Goal: Information Seeking & Learning: Learn about a topic

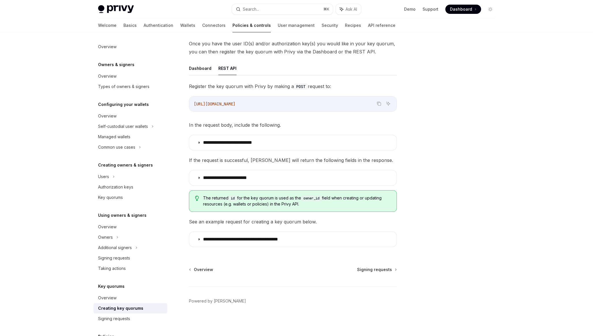
scroll to position [44, 0]
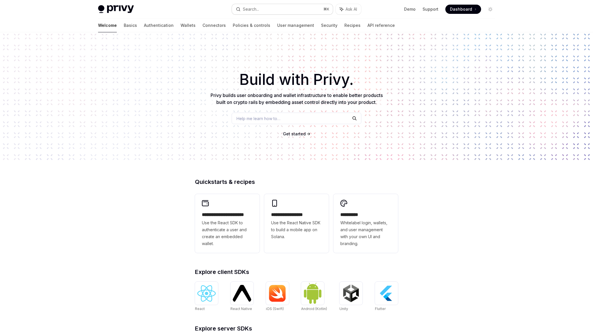
click at [264, 7] on button "Search... ⌘ K" at bounding box center [282, 9] width 101 height 10
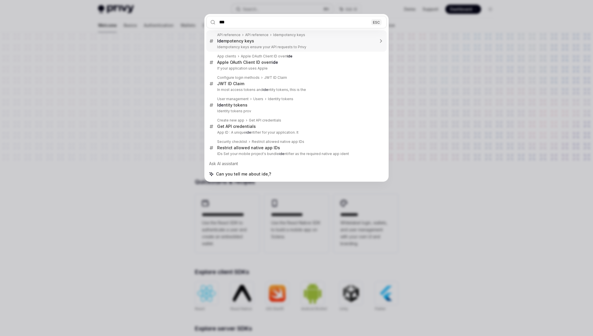
type input "****"
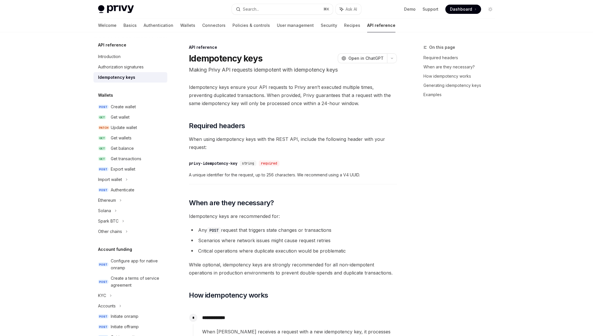
type textarea "*"
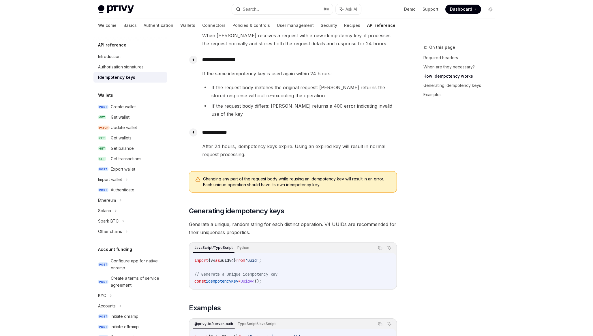
scroll to position [295, 0]
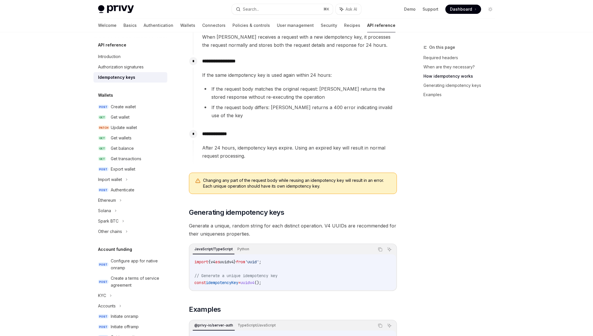
drag, startPoint x: 228, startPoint y: 253, endPoint x: 243, endPoint y: 253, distance: 15.6
click at [243, 259] on span "import { v4 as uuidv4 } from 'uuid' ;" at bounding box center [227, 261] width 67 height 5
click at [283, 258] on code "import { v4 as uuidv4 } from 'uuid' ; // Generate a unique idempotency key cons…" at bounding box center [292, 272] width 197 height 28
drag, startPoint x: 290, startPoint y: 252, endPoint x: 226, endPoint y: 253, distance: 63.5
click at [226, 258] on code "import { v4 as uuidv4 } from 'uuid' ; // Generate a unique idempotency key cons…" at bounding box center [292, 272] width 197 height 28
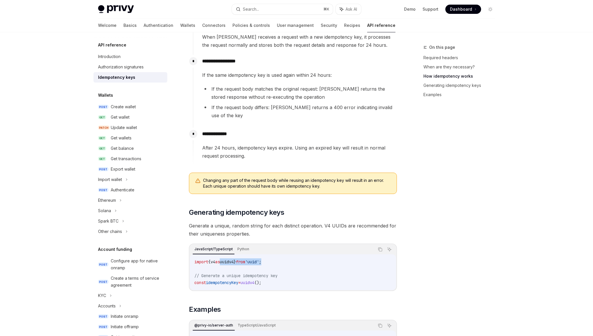
click at [226, 259] on span "uuidv4" at bounding box center [227, 261] width 14 height 5
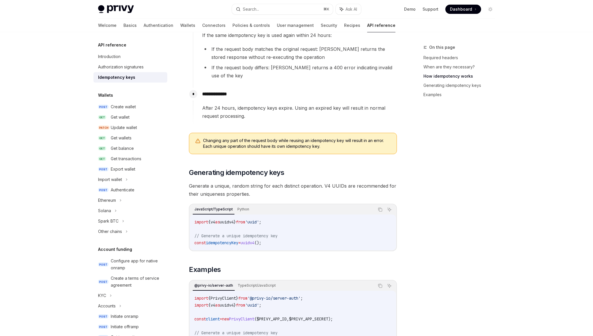
scroll to position [337, 0]
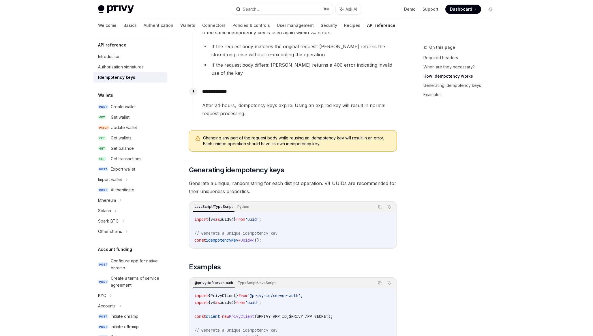
click at [223, 235] on code "import { v4 as uuidv4 } from 'uuid' ; // Generate a unique idempotency key cons…" at bounding box center [292, 230] width 197 height 28
drag, startPoint x: 294, startPoint y: 242, endPoint x: 192, endPoint y: 209, distance: 107.7
click at [192, 209] on div "**********" at bounding box center [293, 95] width 208 height 699
click at [192, 212] on div "import { v4 as uuidv4 } from 'uuid' ; // Generate a unique idempotency key cons…" at bounding box center [293, 230] width 206 height 36
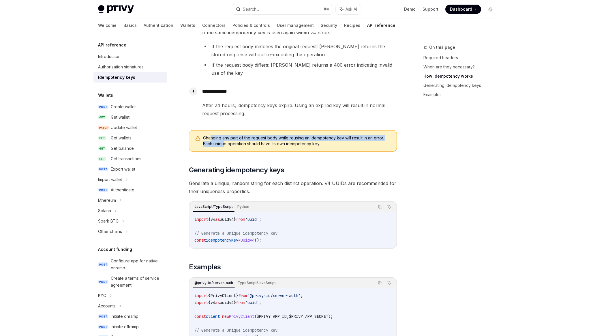
drag, startPoint x: 211, startPoint y: 129, endPoint x: 224, endPoint y: 135, distance: 13.7
click at [224, 135] on span "Changing any part of the request body while reusing an idempotency key will res…" at bounding box center [297, 141] width 188 height 12
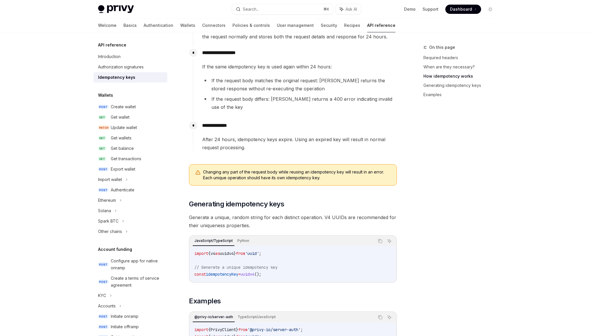
scroll to position [295, 0]
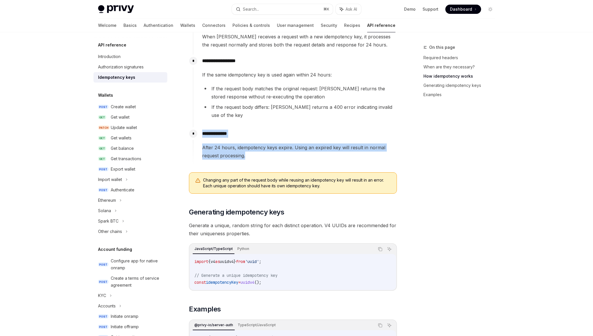
drag, startPoint x: 202, startPoint y: 127, endPoint x: 259, endPoint y: 150, distance: 61.4
click at [259, 150] on div "**********" at bounding box center [295, 143] width 204 height 32
click at [259, 150] on span "After 24 hours, idempotency keys expire. Using an expired key will result in no…" at bounding box center [299, 151] width 194 height 16
drag, startPoint x: 259, startPoint y: 150, endPoint x: 195, endPoint y: 119, distance: 70.7
click at [195, 127] on div "**********" at bounding box center [295, 146] width 204 height 38
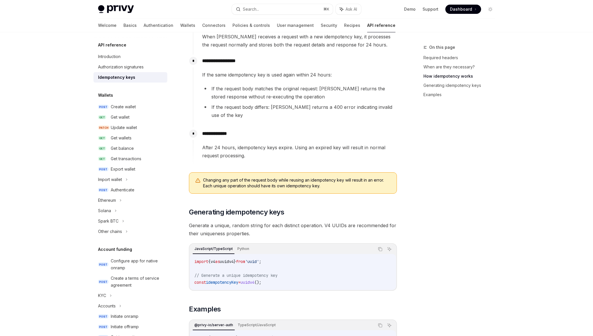
click at [202, 127] on div "**********" at bounding box center [295, 143] width 204 height 32
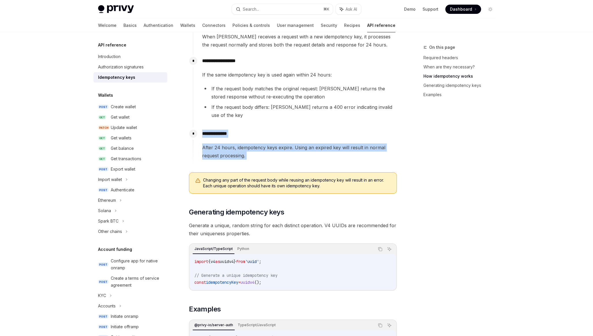
drag, startPoint x: 202, startPoint y: 123, endPoint x: 262, endPoint y: 144, distance: 64.0
click at [262, 144] on div "**********" at bounding box center [295, 143] width 204 height 32
click at [262, 144] on span "After 24 hours, idempotency keys expire. Using an expired key will result in no…" at bounding box center [299, 151] width 194 height 16
drag, startPoint x: 262, startPoint y: 144, endPoint x: 205, endPoint y: 126, distance: 59.5
click at [205, 127] on div "**********" at bounding box center [295, 143] width 204 height 32
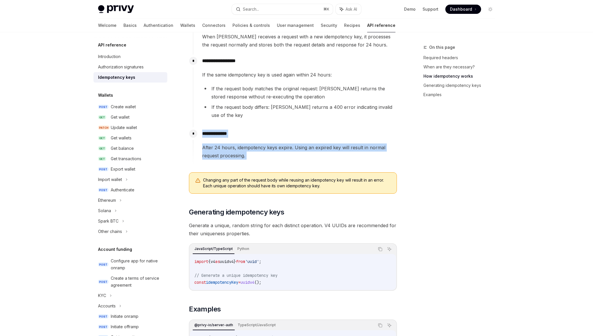
click at [205, 130] on p "**********" at bounding box center [299, 134] width 194 height 8
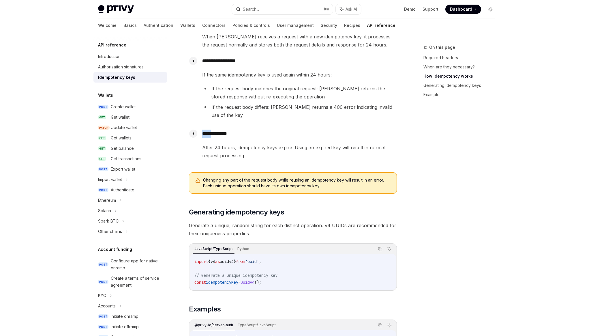
drag, startPoint x: 215, startPoint y: 125, endPoint x: 196, endPoint y: 124, distance: 19.1
click at [196, 127] on div "**********" at bounding box center [295, 146] width 204 height 38
click at [200, 127] on div "**********" at bounding box center [295, 143] width 204 height 32
drag, startPoint x: 200, startPoint y: 125, endPoint x: 242, endPoint y: 122, distance: 41.3
click at [242, 127] on div "**********" at bounding box center [295, 143] width 204 height 32
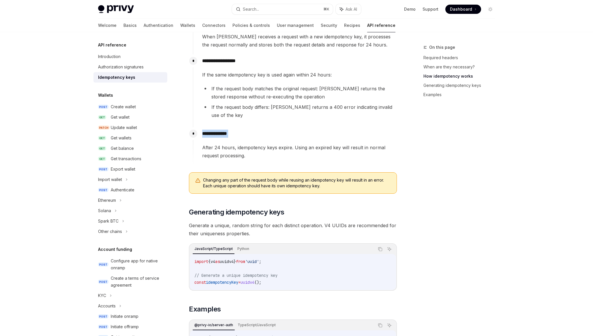
click at [242, 130] on p "**********" at bounding box center [299, 134] width 194 height 8
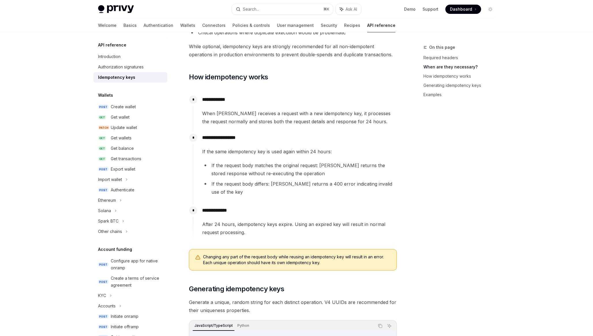
scroll to position [218, 0]
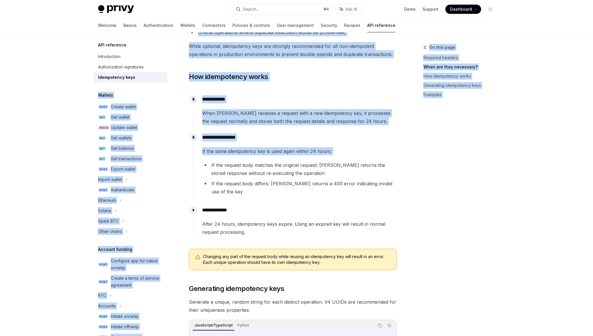
drag, startPoint x: 281, startPoint y: 159, endPoint x: 170, endPoint y: 87, distance: 132.2
click at [170, 87] on div "API reference Introduction Authorization signatures Idempotency keys Wallets PO…" at bounding box center [296, 231] width 425 height 835
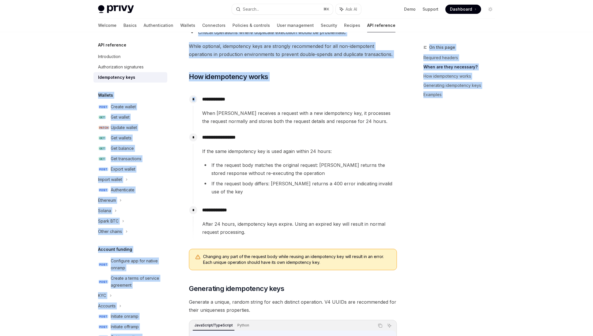
drag, startPoint x: 170, startPoint y: 87, endPoint x: 182, endPoint y: 91, distance: 12.7
click at [182, 91] on div "API reference Introduction Authorization signatures Idempotency keys Wallets PO…" at bounding box center [296, 231] width 425 height 835
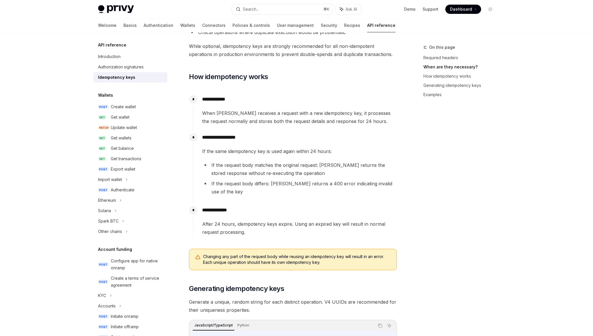
click at [202, 103] on div "**********" at bounding box center [295, 109] width 204 height 32
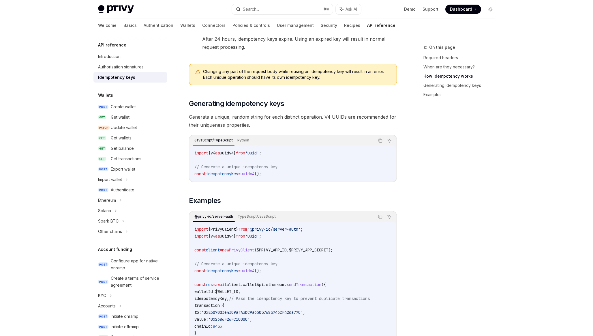
scroll to position [404, 0]
click at [285, 177] on div "**********" at bounding box center [293, 28] width 208 height 699
drag, startPoint x: 300, startPoint y: 160, endPoint x: 216, endPoint y: 135, distance: 87.8
click at [216, 135] on div "JavaScript/TypeScript Python Copy Ask AI import { v4 as uuidv4 } from 'uuid' ; …" at bounding box center [293, 157] width 208 height 47
click at [206, 150] on span "import" at bounding box center [201, 152] width 14 height 5
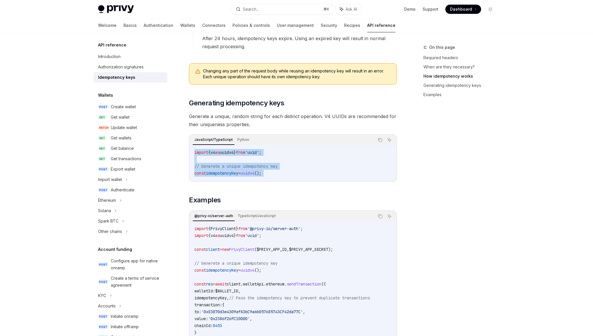
drag, startPoint x: 206, startPoint y: 145, endPoint x: 291, endPoint y: 170, distance: 88.6
click at [291, 170] on div "import { v4 as uuidv4 } from 'uuid' ; // Generate a unique idempotency key cons…" at bounding box center [293, 163] width 206 height 36
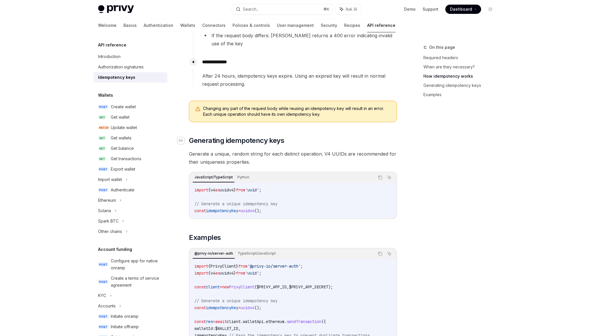
click at [180, 139] on icon "Navigate to header" at bounding box center [181, 140] width 4 height 3
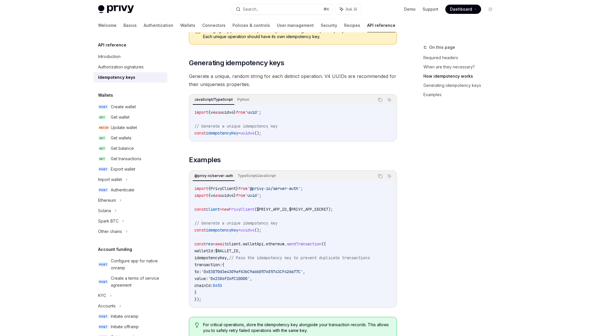
scroll to position [450, 0]
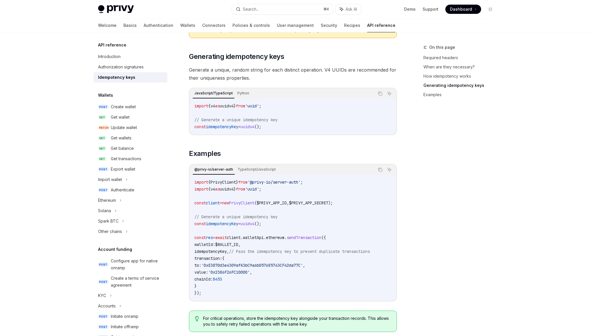
click at [234, 186] on span "uuidv4" at bounding box center [227, 188] width 14 height 5
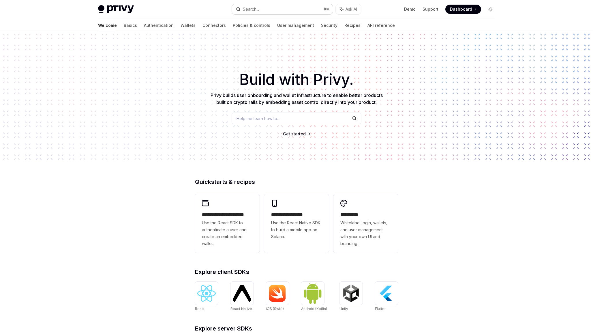
click at [251, 8] on div "Search..." at bounding box center [251, 9] width 16 height 7
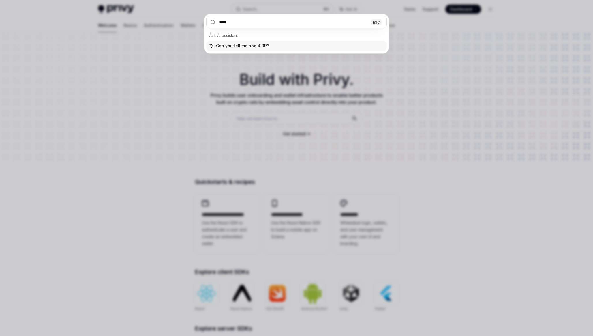
type input "***"
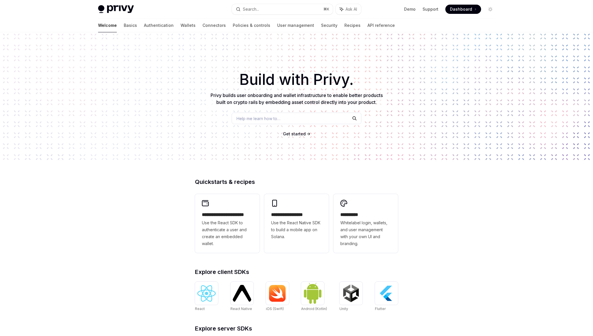
type textarea "*"
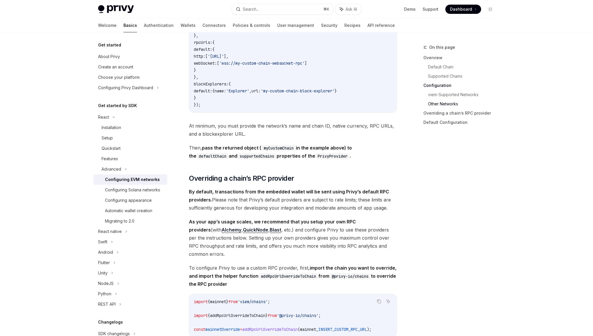
scroll to position [1137, 0]
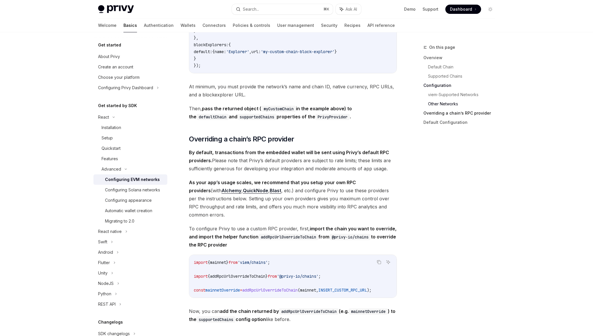
click at [457, 115] on link "Overriding a chain’s RPC provider" at bounding box center [461, 112] width 76 height 9
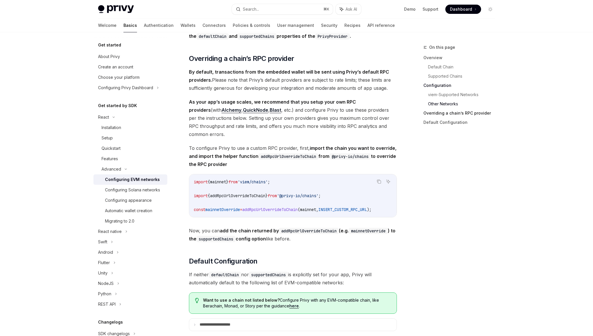
scroll to position [1231, 0]
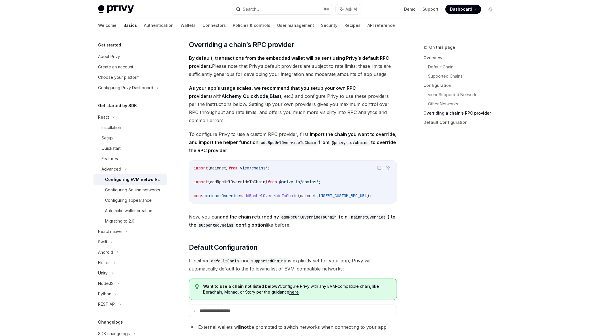
drag, startPoint x: 331, startPoint y: 199, endPoint x: 219, endPoint y: 197, distance: 112.8
click at [219, 197] on span "const mainnetOverride = addRpcUrlOverrideToChain ( mainnet , INSERT_CUSTOM_RPC_…" at bounding box center [283, 195] width 178 height 5
click at [219, 197] on span "mainnetOverride" at bounding box center [222, 195] width 35 height 5
drag, startPoint x: 219, startPoint y: 197, endPoint x: 332, endPoint y: 198, distance: 113.4
click at [332, 198] on span "const mainnetOverride = addRpcUrlOverrideToChain ( mainnet , INSERT_CUSTOM_RPC_…" at bounding box center [283, 195] width 178 height 5
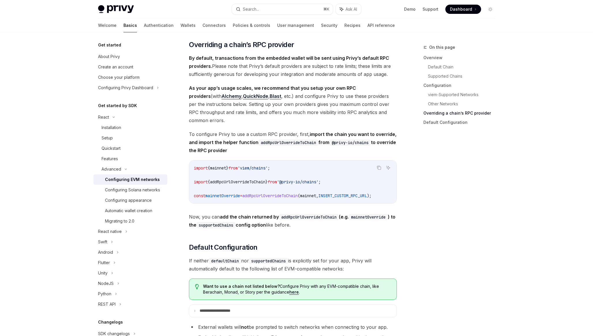
click at [318, 198] on span "," at bounding box center [317, 195] width 2 height 5
drag, startPoint x: 332, startPoint y: 198, endPoint x: 223, endPoint y: 198, distance: 109.3
click at [223, 198] on span "const mainnetOverride = addRpcUrlOverrideToChain ( mainnet , INSERT_CUSTOM_RPC_…" at bounding box center [283, 195] width 178 height 5
click at [223, 198] on span "mainnetOverride" at bounding box center [222, 195] width 35 height 5
drag, startPoint x: 223, startPoint y: 198, endPoint x: 290, endPoint y: 198, distance: 66.9
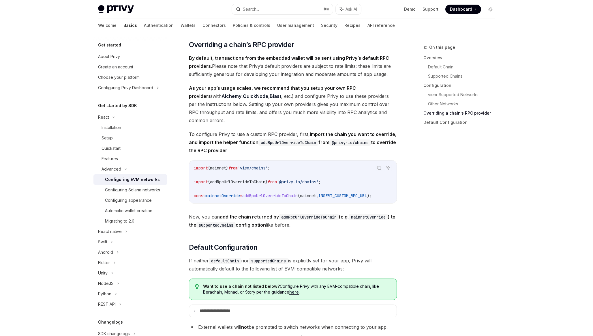
click at [290, 198] on span "const mainnetOverride = addRpcUrlOverrideToChain ( mainnet , INSERT_CUSTOM_RPC_…" at bounding box center [283, 195] width 178 height 5
click at [290, 198] on span "addRpcUrlOverrideToChain" at bounding box center [269, 195] width 55 height 5
drag, startPoint x: 321, startPoint y: 198, endPoint x: 222, endPoint y: 198, distance: 98.4
click at [222, 198] on span "const mainnetOverride = addRpcUrlOverrideToChain ( mainnet , INSERT_CUSTOM_RPC_…" at bounding box center [283, 195] width 178 height 5
click at [222, 198] on span "mainnetOverride" at bounding box center [222, 195] width 35 height 5
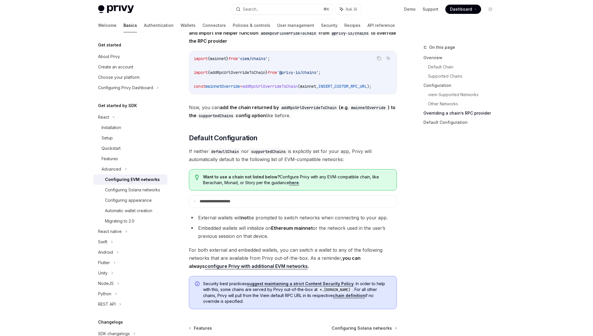
scroll to position [1316, 0]
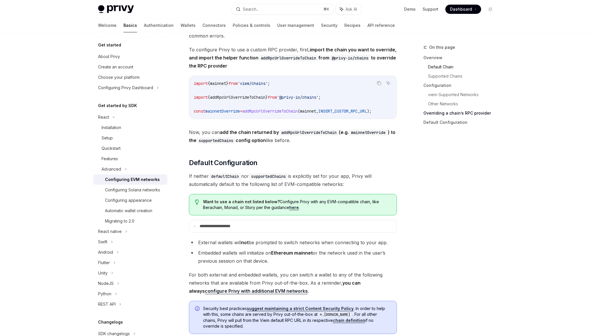
click at [445, 69] on link "Default Chain" at bounding box center [464, 66] width 72 height 9
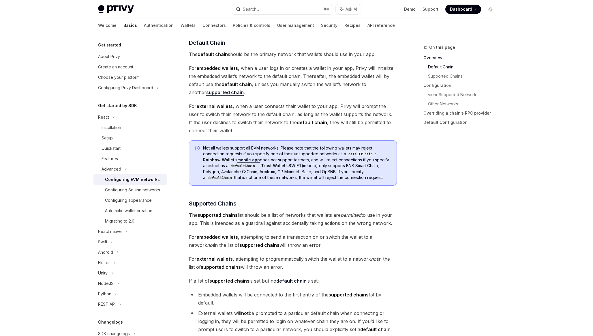
scroll to position [196, 0]
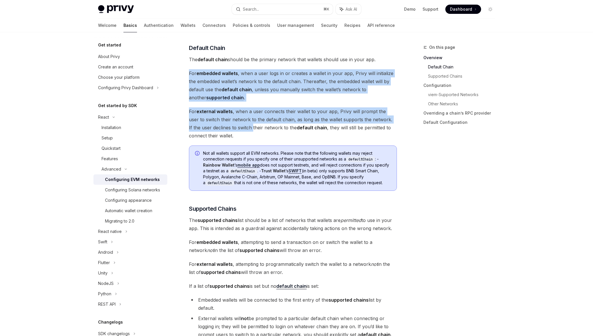
drag, startPoint x: 240, startPoint y: 130, endPoint x: 223, endPoint y: 68, distance: 64.2
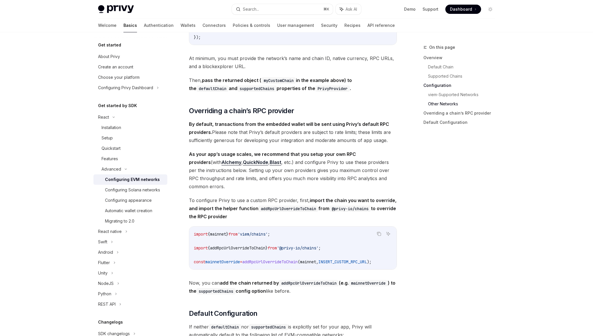
scroll to position [1178, 0]
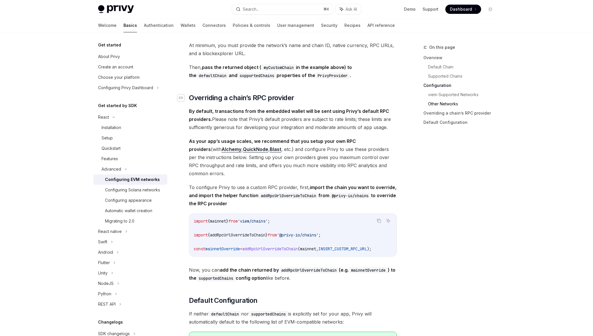
click at [183, 100] on div "Navigate to header" at bounding box center [180, 97] width 7 height 7
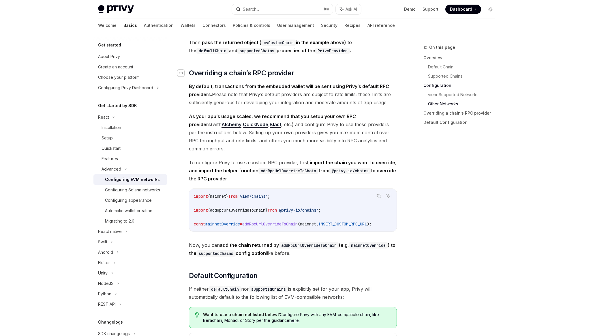
scroll to position [1231, 0]
